Goal: Find specific page/section: Find specific page/section

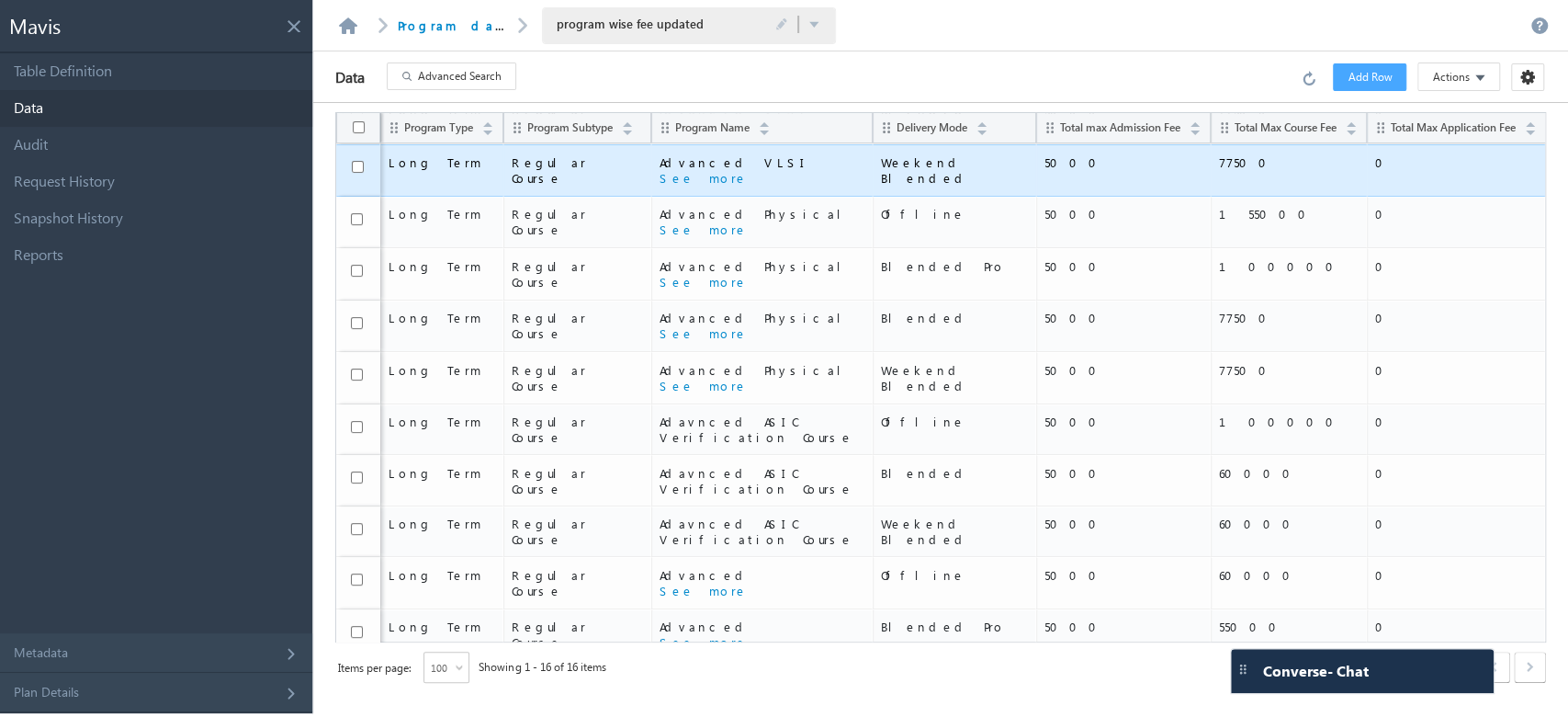
scroll to position [288, 0]
